Goal: Task Accomplishment & Management: Manage account settings

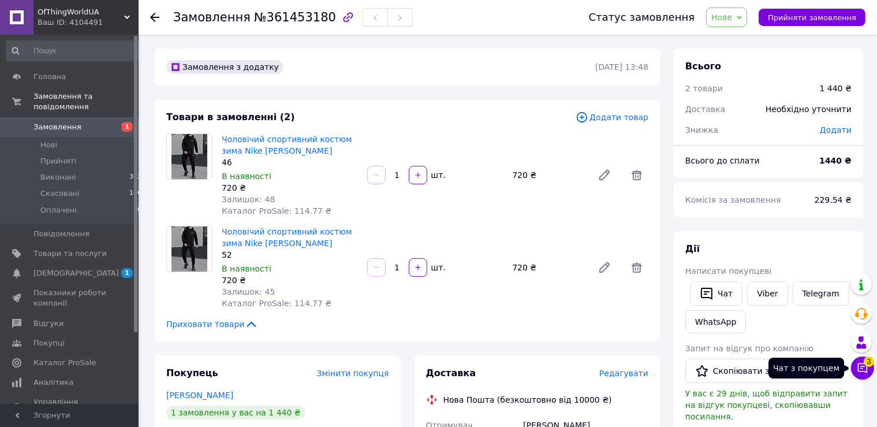
click at [869, 377] on button "Чат з покупцем 3" at bounding box center [862, 367] width 23 height 23
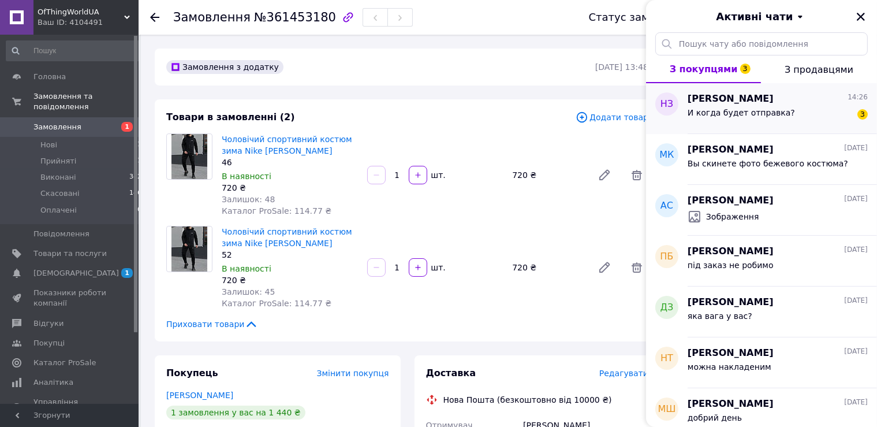
click at [762, 109] on span "И когда будет отправка?" at bounding box center [740, 112] width 107 height 9
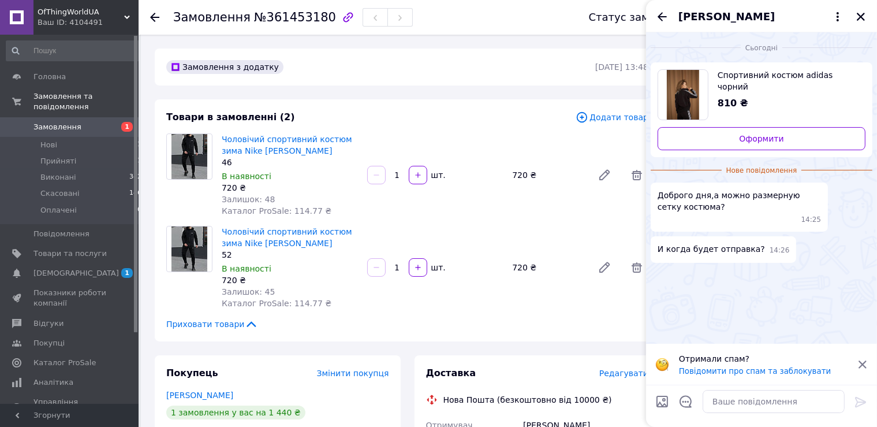
click at [667, 405] on input "Завантажити файли" at bounding box center [662, 401] width 14 height 14
type input "C:\fakepath\зображення_viber_2024-04-04_[PHONE_NUMBER].jpg"
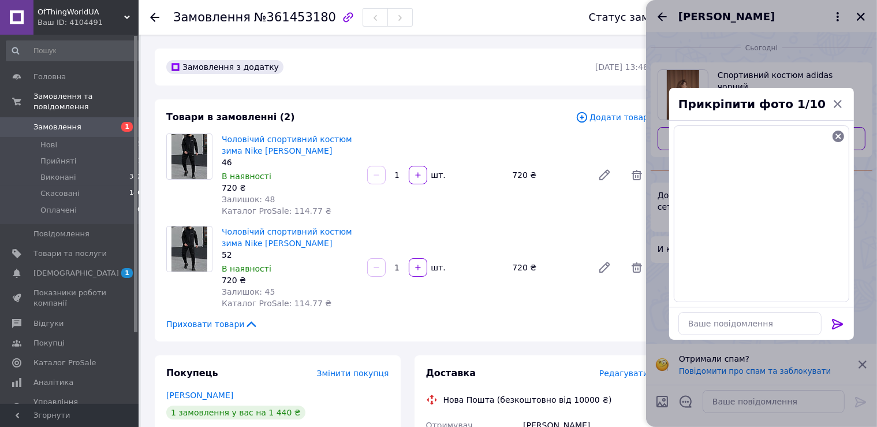
click at [844, 326] on div at bounding box center [837, 325] width 23 height 27
click at [839, 322] on icon at bounding box center [837, 324] width 11 height 10
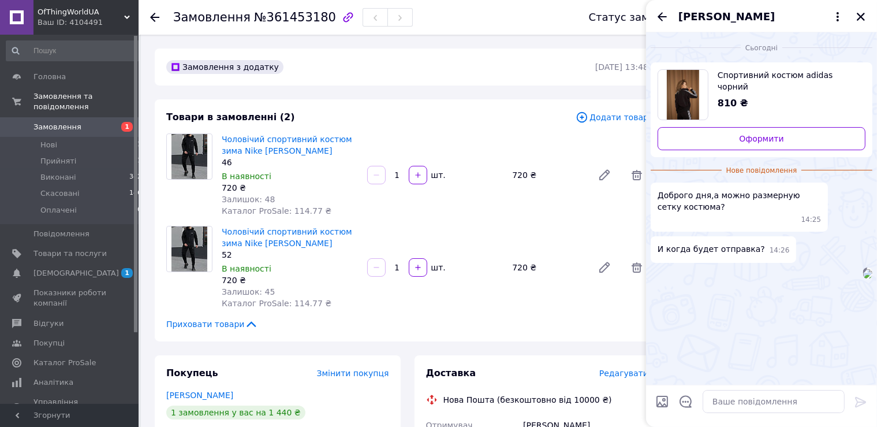
scroll to position [30, 0]
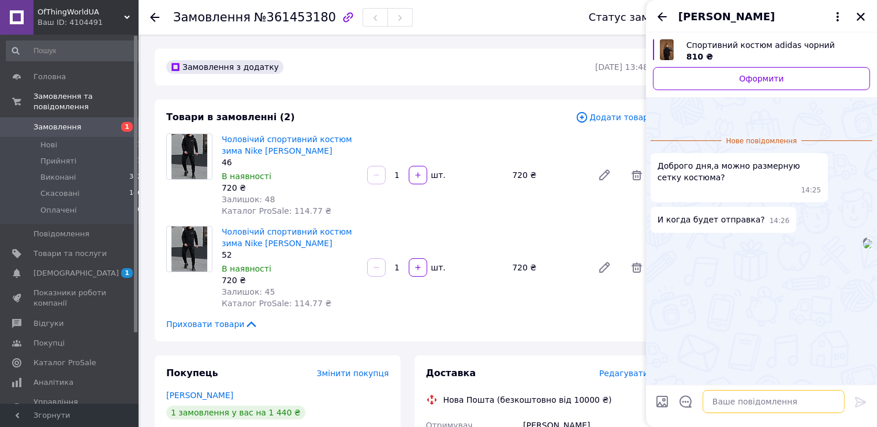
click at [741, 399] on textarea at bounding box center [773, 401] width 142 height 23
type textarea "добрий день"
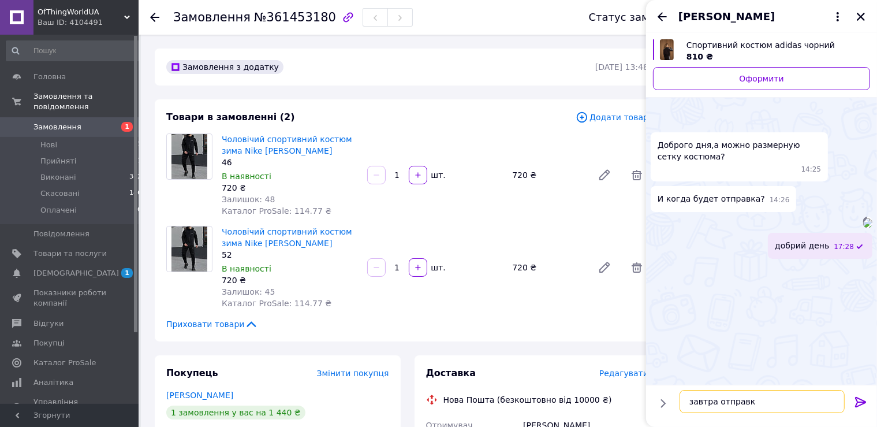
type textarea "завтра отправка"
type textarea "або в понеділок"
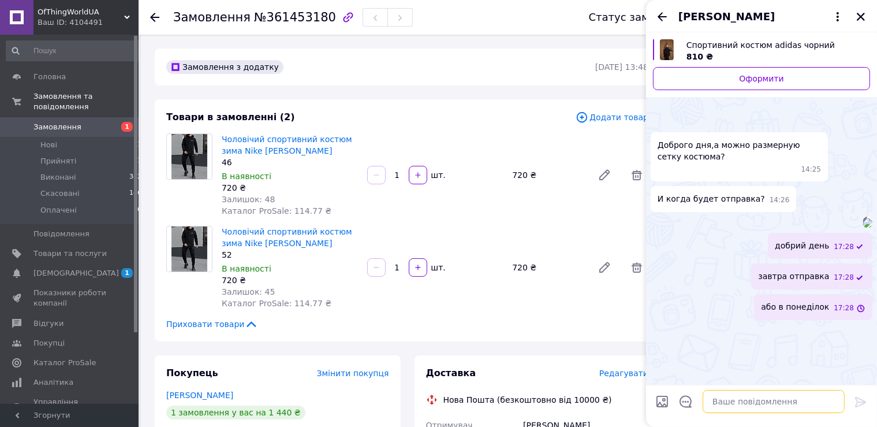
scroll to position [102, 0]
click at [659, 17] on icon "Назад" at bounding box center [661, 16] width 9 height 9
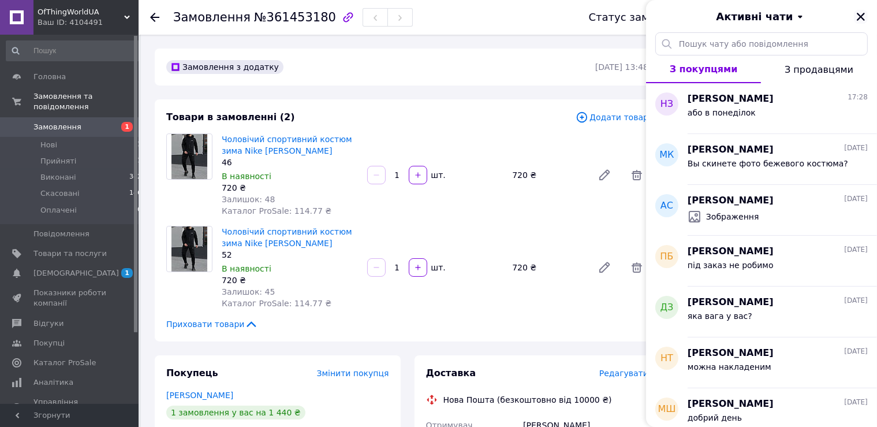
click at [866, 20] on button "Закрити" at bounding box center [861, 17] width 14 height 14
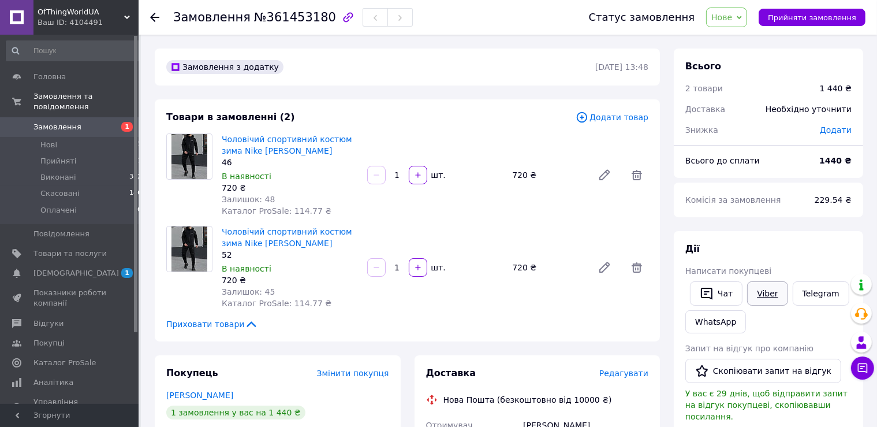
click at [765, 290] on link "Viber" at bounding box center [767, 293] width 40 height 24
click at [70, 156] on span "Прийняті" at bounding box center [58, 161] width 36 height 10
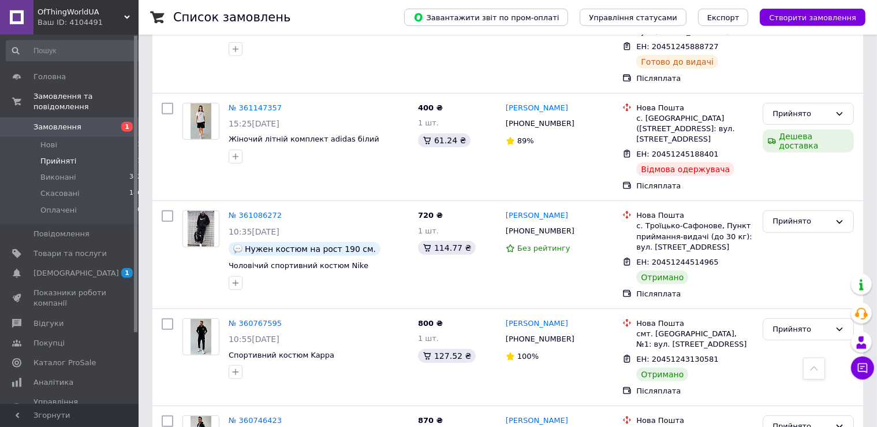
scroll to position [731, 0]
click at [789, 216] on div "Прийнято" at bounding box center [801, 222] width 58 height 12
click at [784, 235] on li "Виконано" at bounding box center [808, 245] width 90 height 21
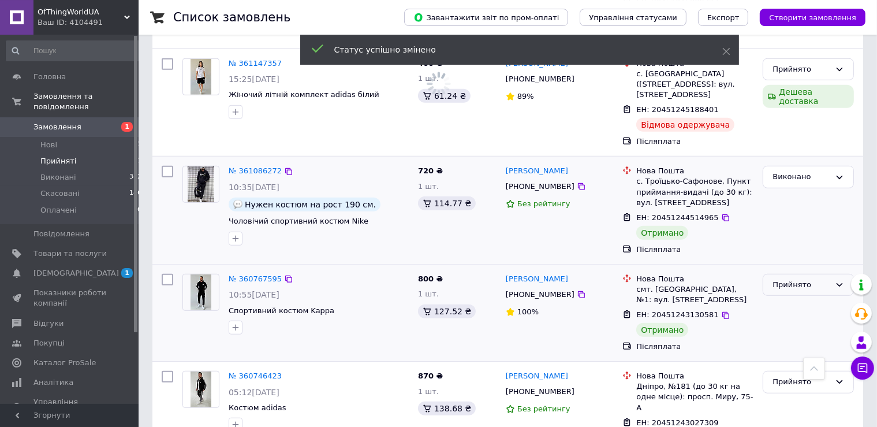
scroll to position [792, 0]
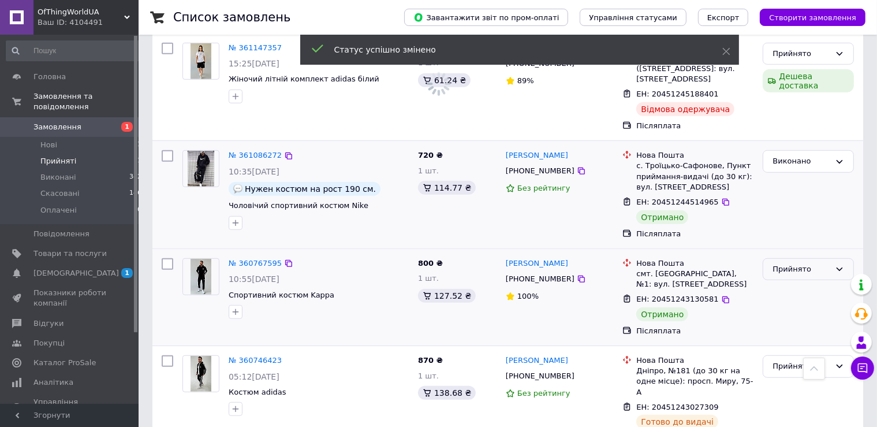
click at [799, 263] on div "Прийнято" at bounding box center [801, 269] width 58 height 12
click at [784, 282] on li "Виконано" at bounding box center [808, 292] width 90 height 21
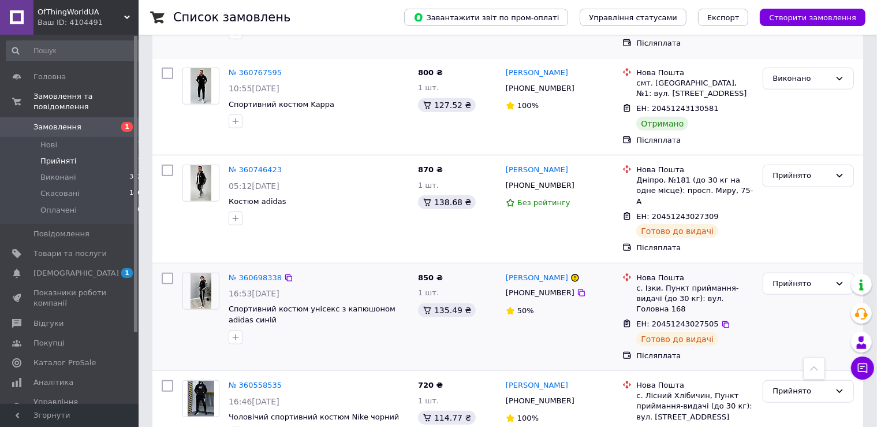
scroll to position [799, 0]
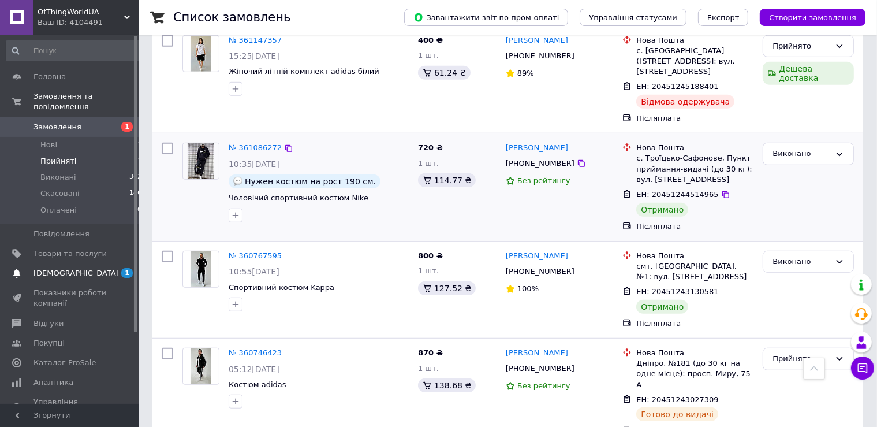
click at [45, 268] on span "[DEMOGRAPHIC_DATA]" at bounding box center [75, 273] width 85 height 10
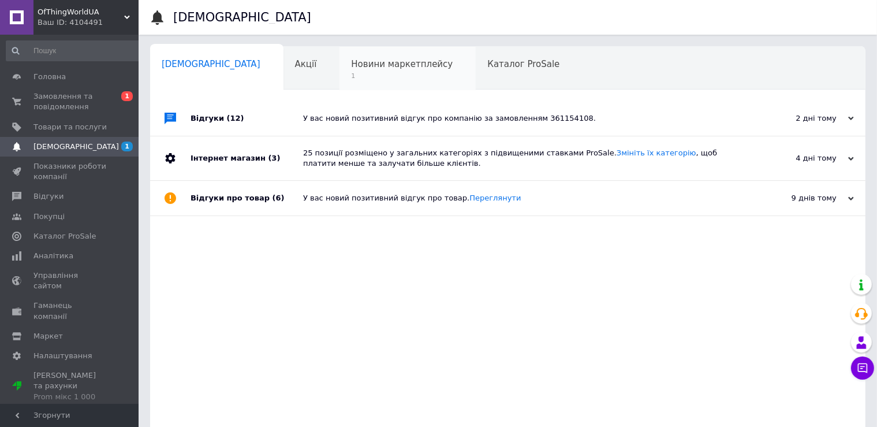
click at [339, 54] on div "Новини маркетплейсу 1" at bounding box center [407, 69] width 136 height 44
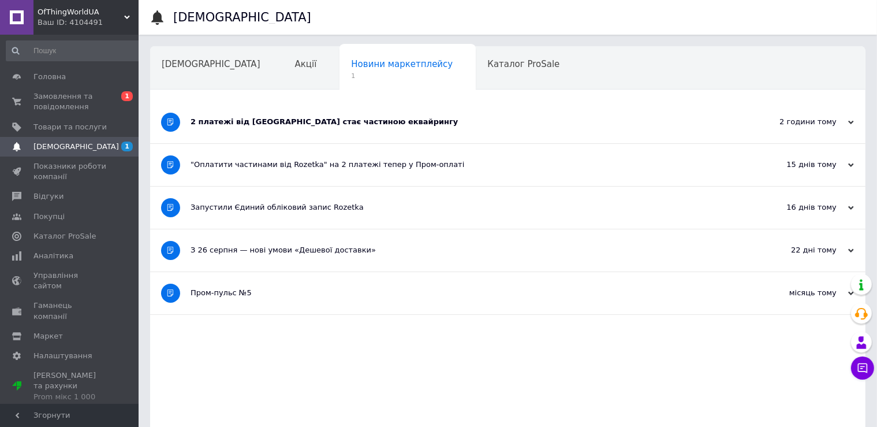
click at [239, 133] on div "2 платежі від [GEOGRAPHIC_DATA] стає частиною еквайрингу" at bounding box center [464, 122] width 548 height 42
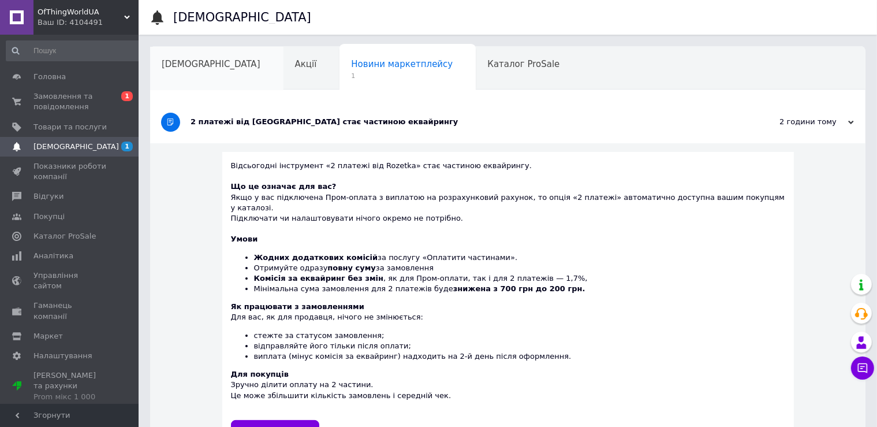
click at [156, 55] on div "[DEMOGRAPHIC_DATA]" at bounding box center [216, 69] width 133 height 44
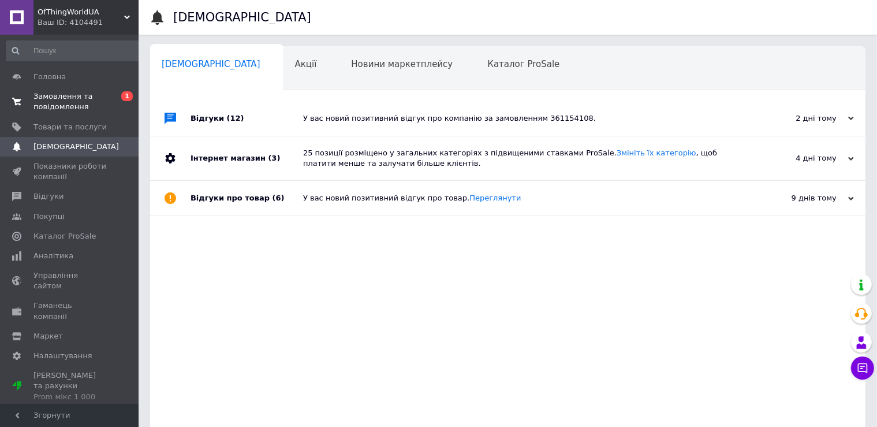
click at [85, 94] on span "Замовлення та повідомлення" at bounding box center [69, 101] width 73 height 21
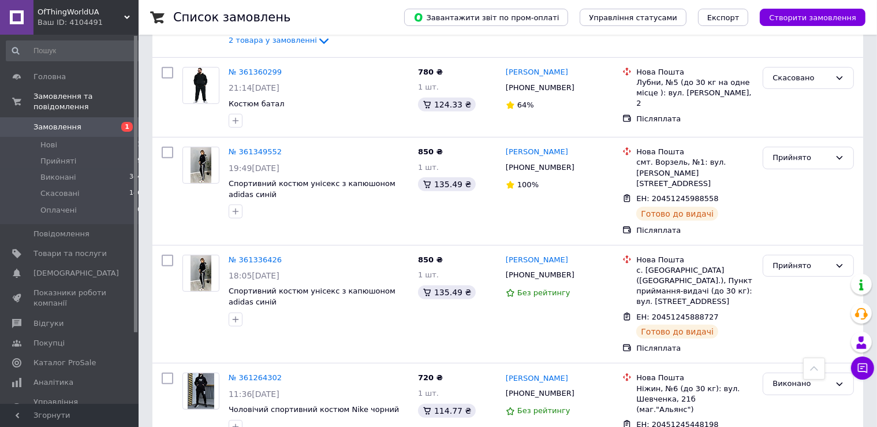
scroll to position [487, 0]
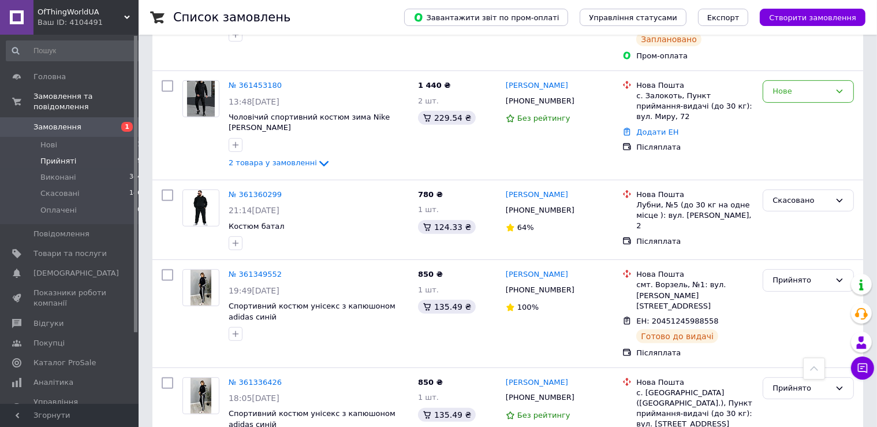
click at [87, 155] on li "Прийняті 9" at bounding box center [74, 161] width 148 height 16
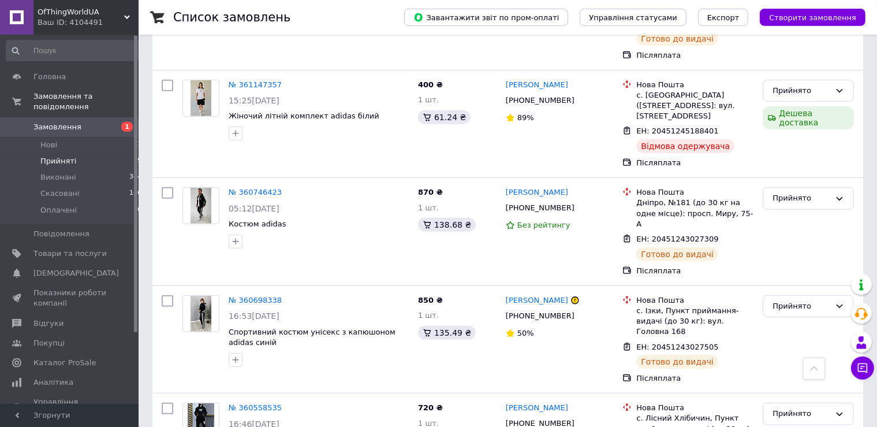
scroll to position [778, 0]
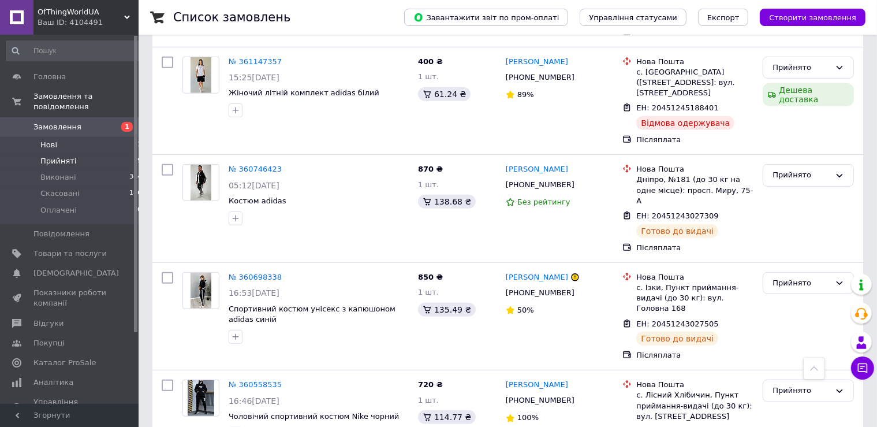
click at [59, 139] on li "Нові 1" at bounding box center [74, 145] width 148 height 16
